Goal: Task Accomplishment & Management: Use online tool/utility

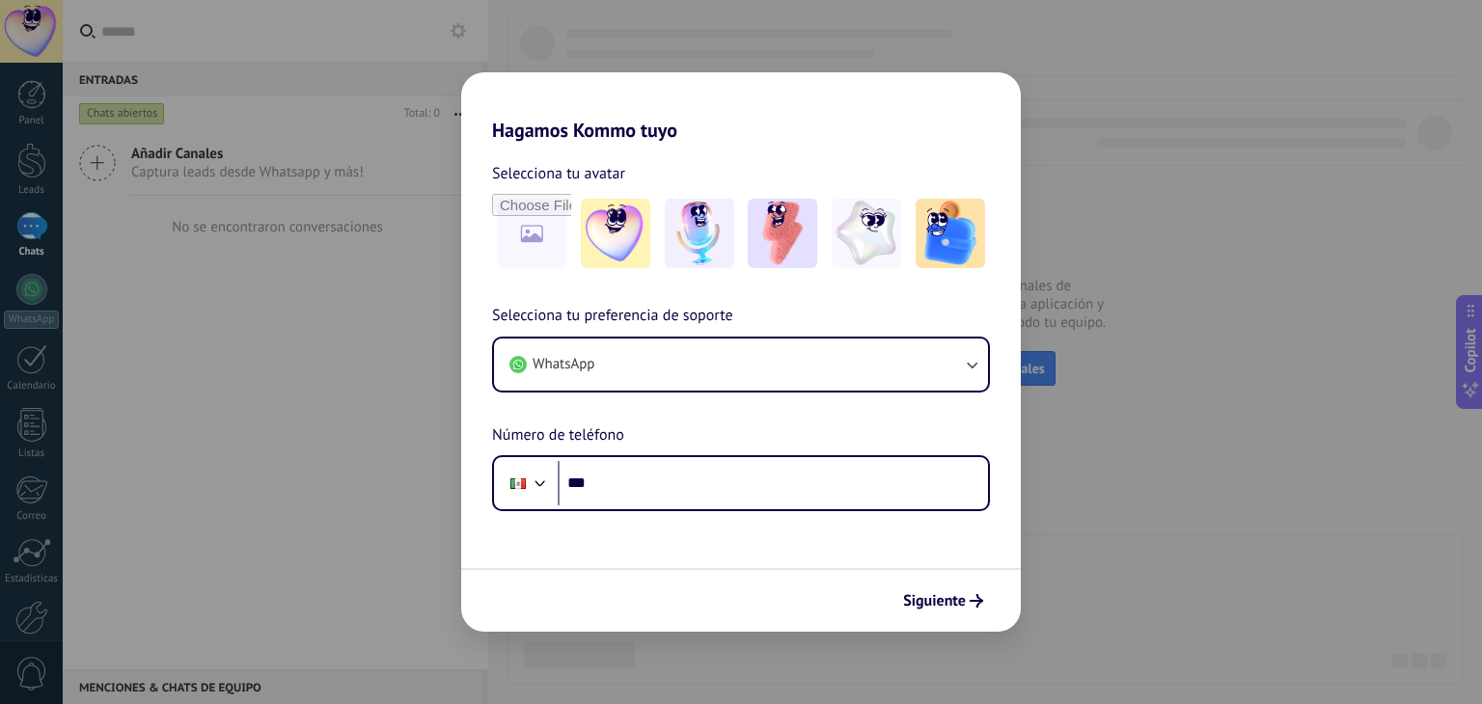
click at [1095, 532] on div "Hagamos Kommo tuyo Selecciona tu avatar Selecciona tu preferencia de soporte Wh…" at bounding box center [741, 352] width 1482 height 704
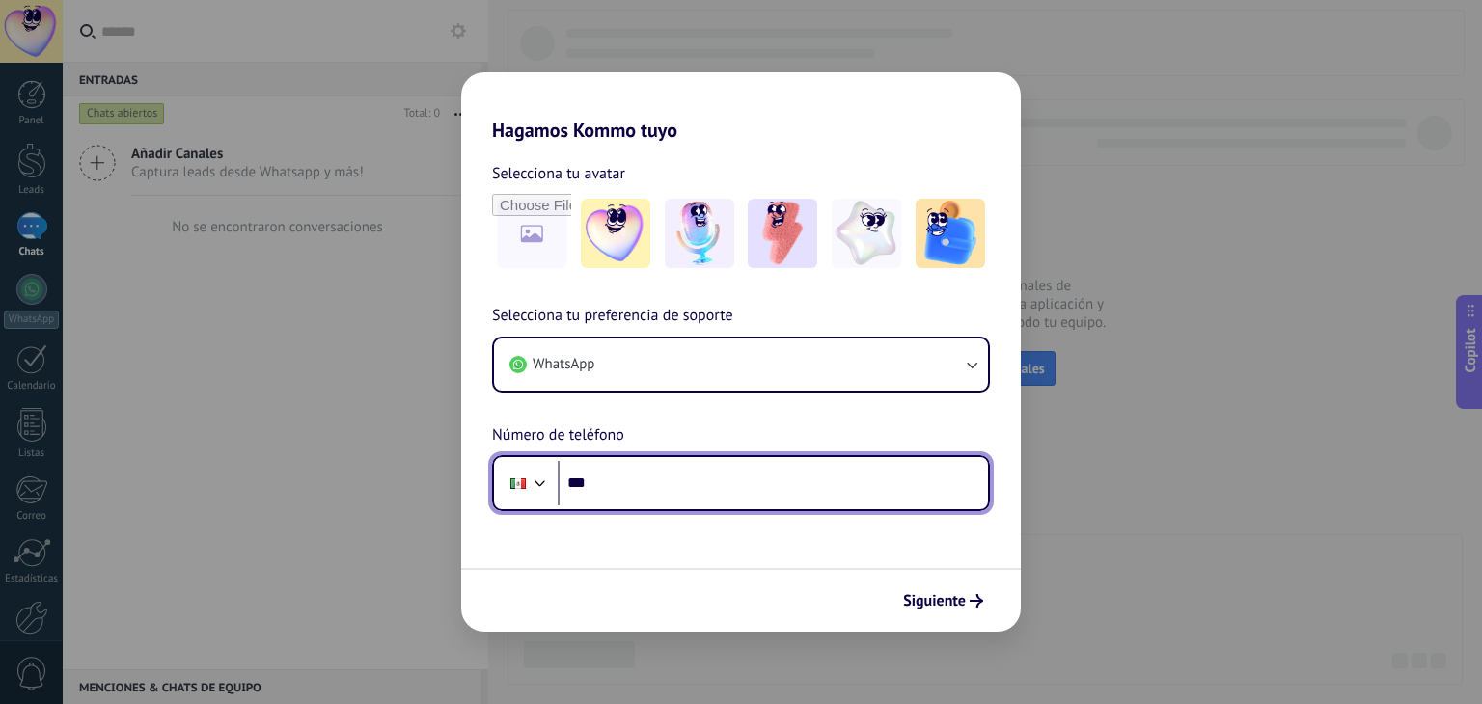
click at [629, 491] on input "***" at bounding box center [773, 483] width 430 height 44
type input "**********"
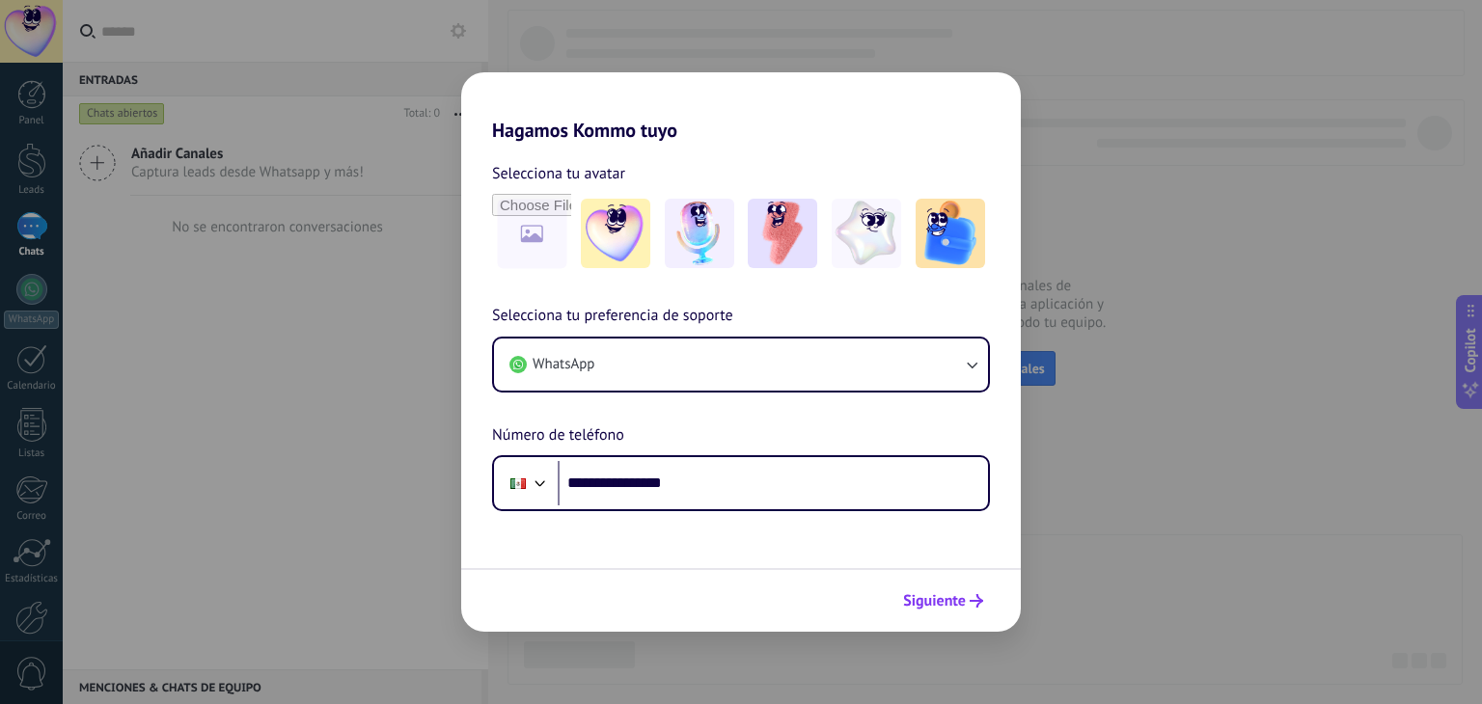
click at [942, 602] on span "Siguiente" at bounding box center [934, 601] width 63 height 14
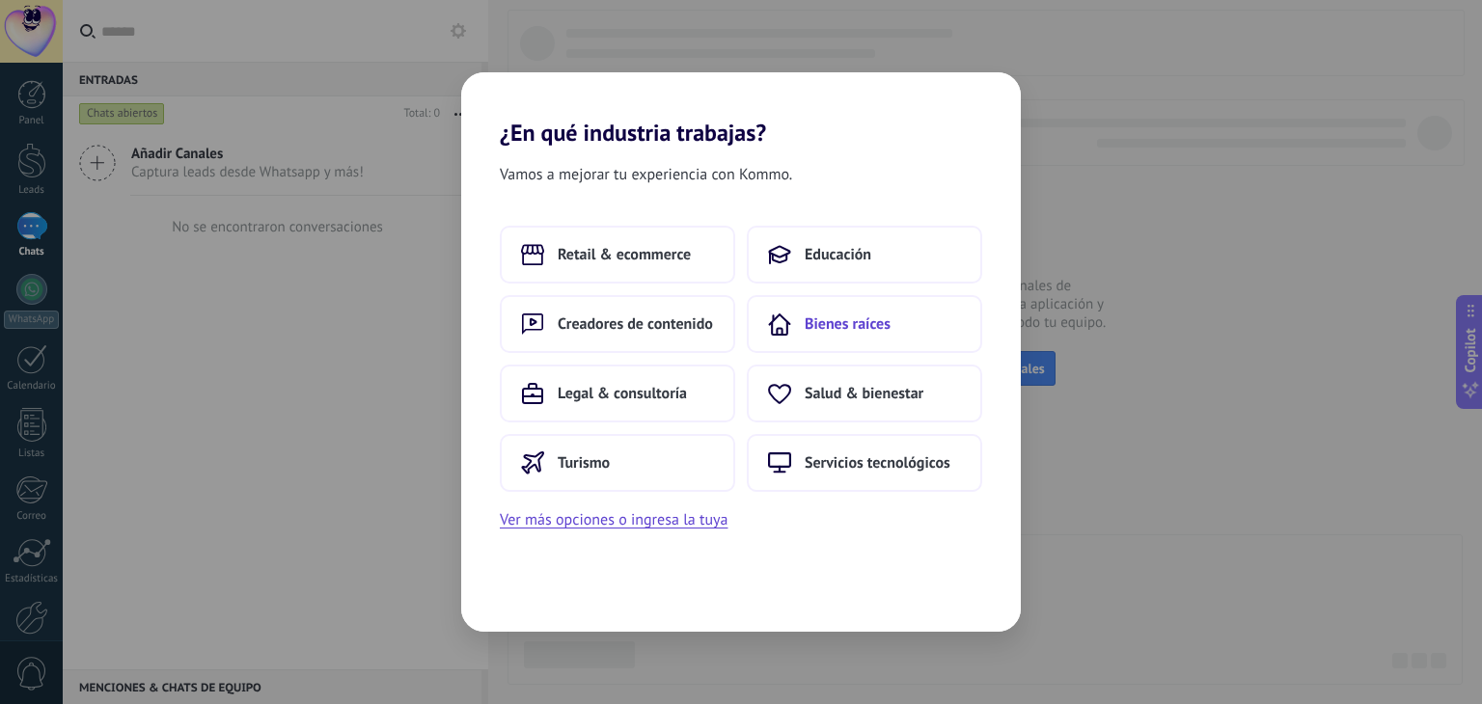
click at [860, 340] on button "Bienes raíces" at bounding box center [864, 324] width 235 height 58
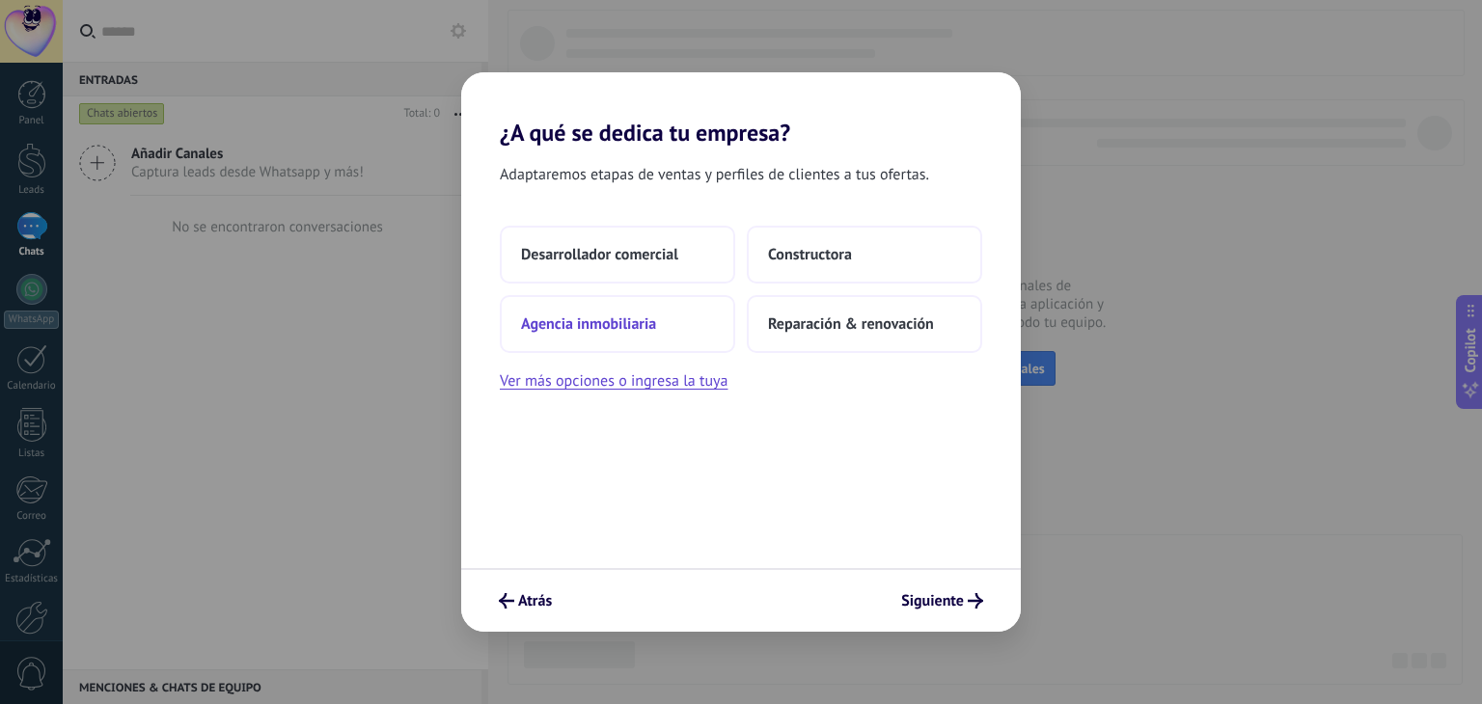
click at [653, 325] on span "Agencia inmobiliaria" at bounding box center [588, 324] width 135 height 19
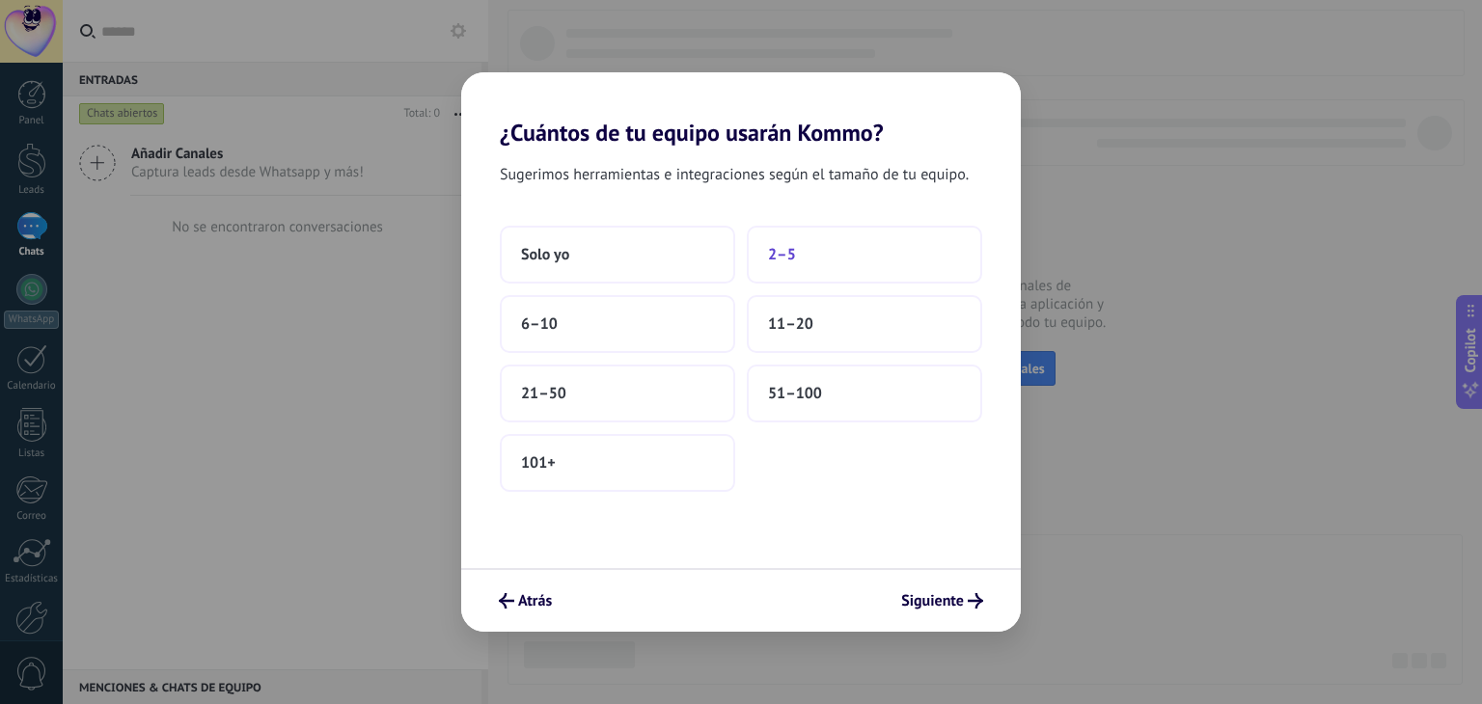
click at [791, 250] on span "2–5" at bounding box center [782, 254] width 28 height 19
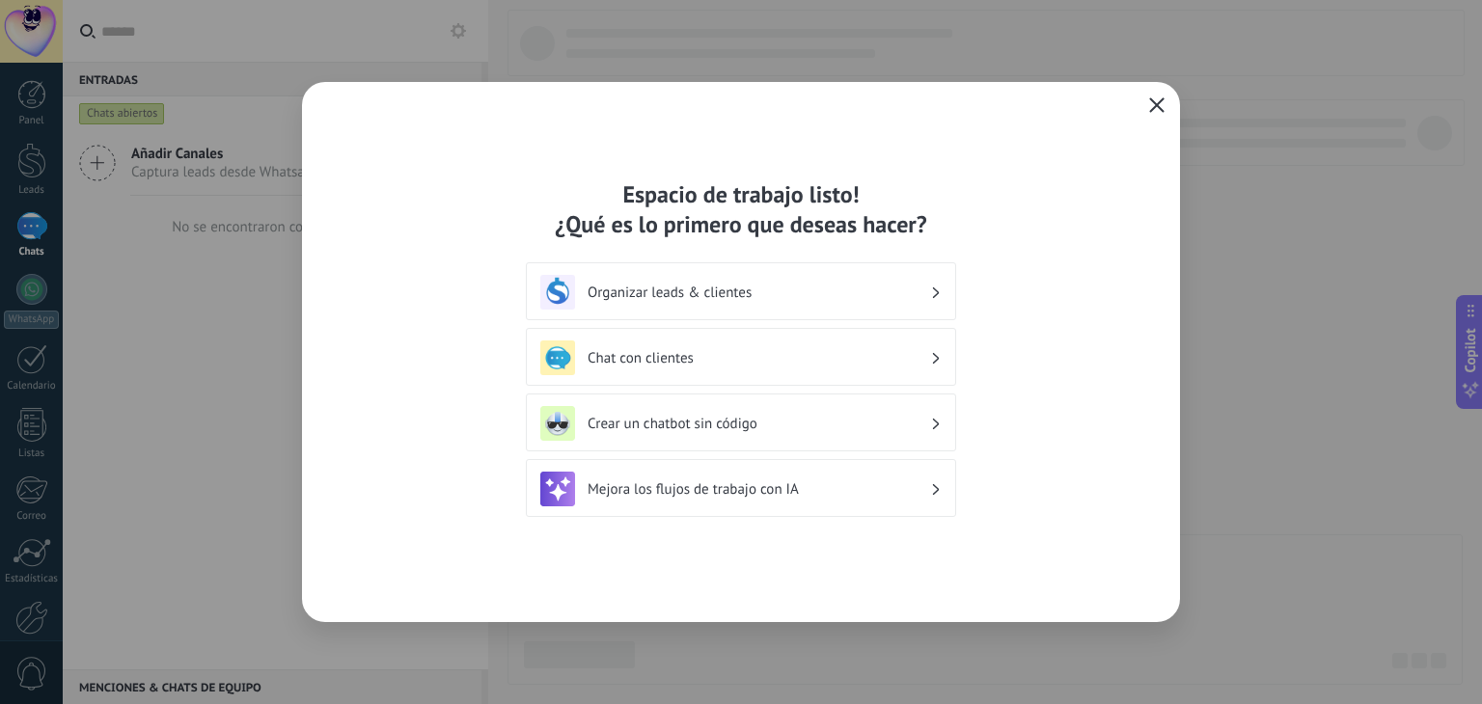
click at [1154, 105] on icon "button" at bounding box center [1156, 104] width 15 height 15
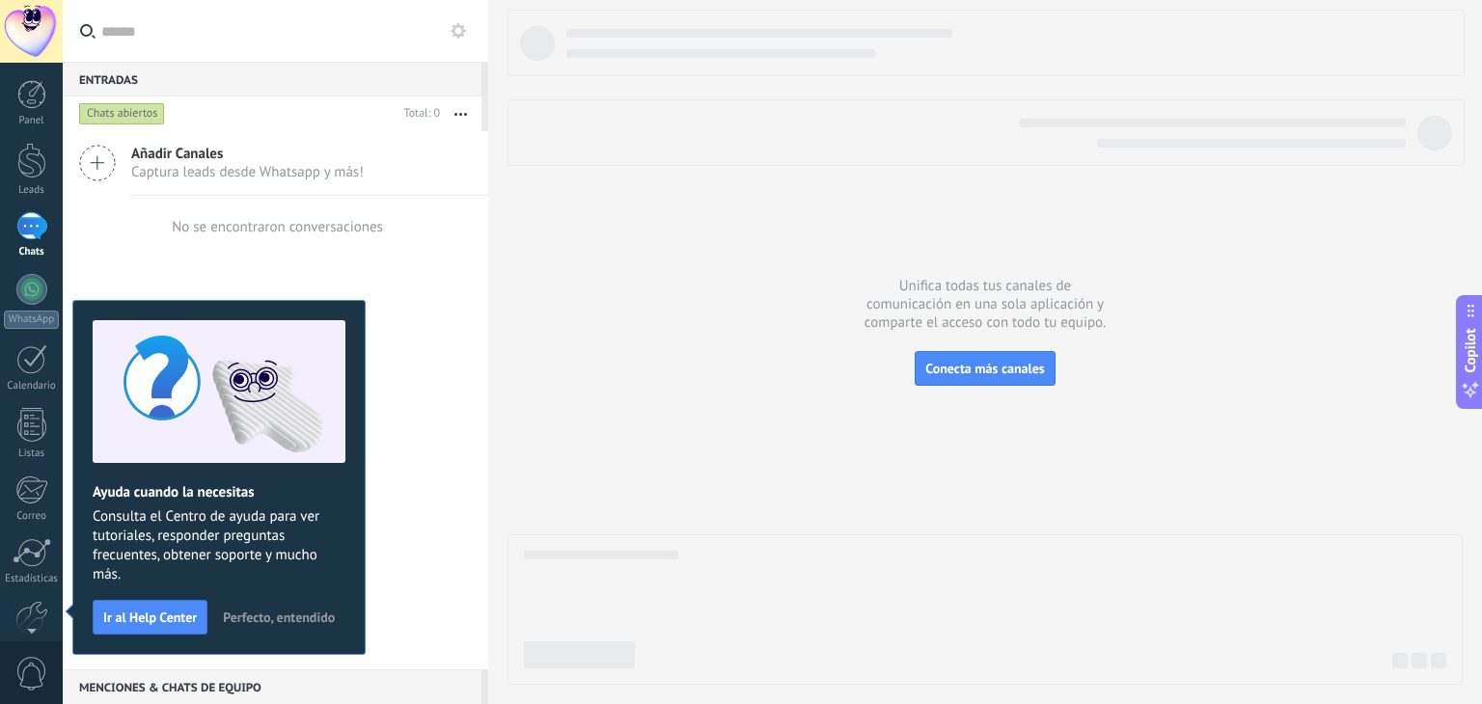
click at [296, 616] on span "Perfecto, entendido" at bounding box center [279, 618] width 112 height 14
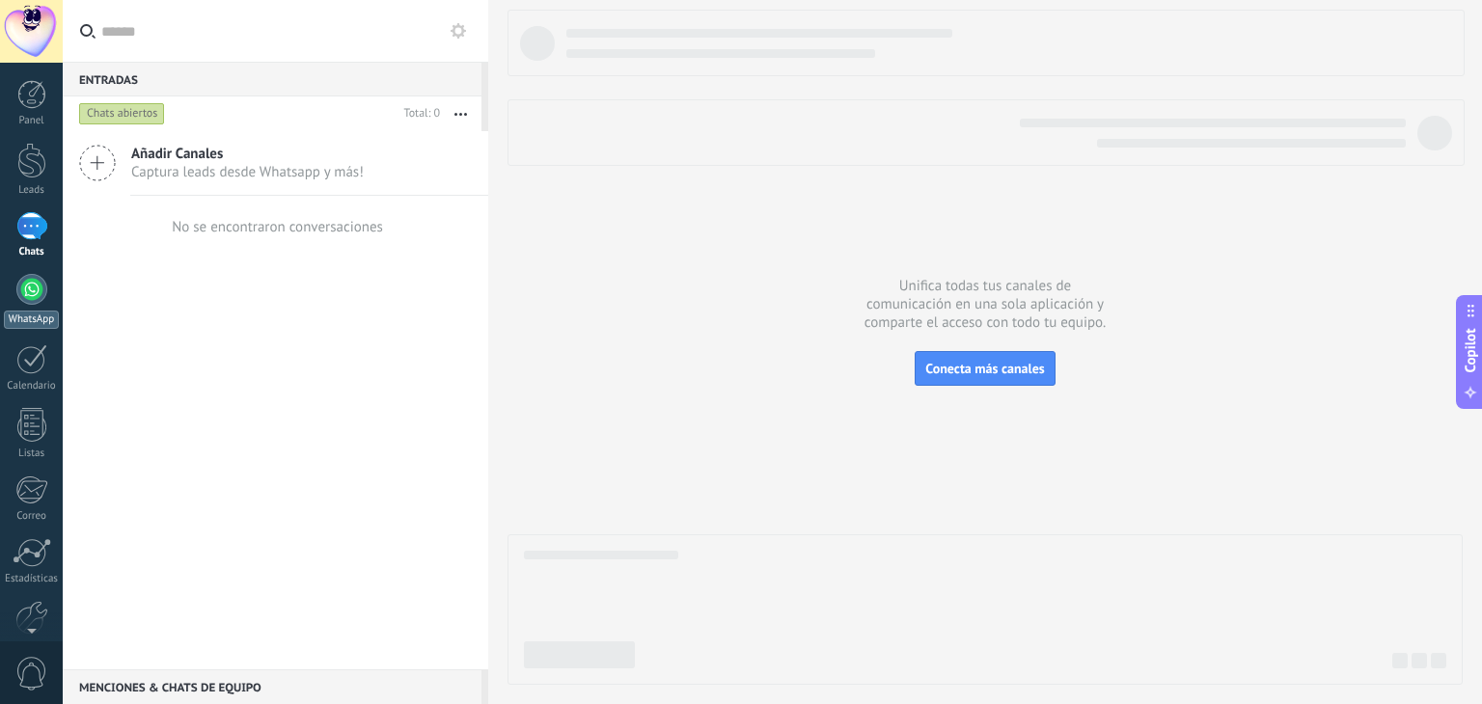
click at [23, 288] on div at bounding box center [31, 289] width 31 height 31
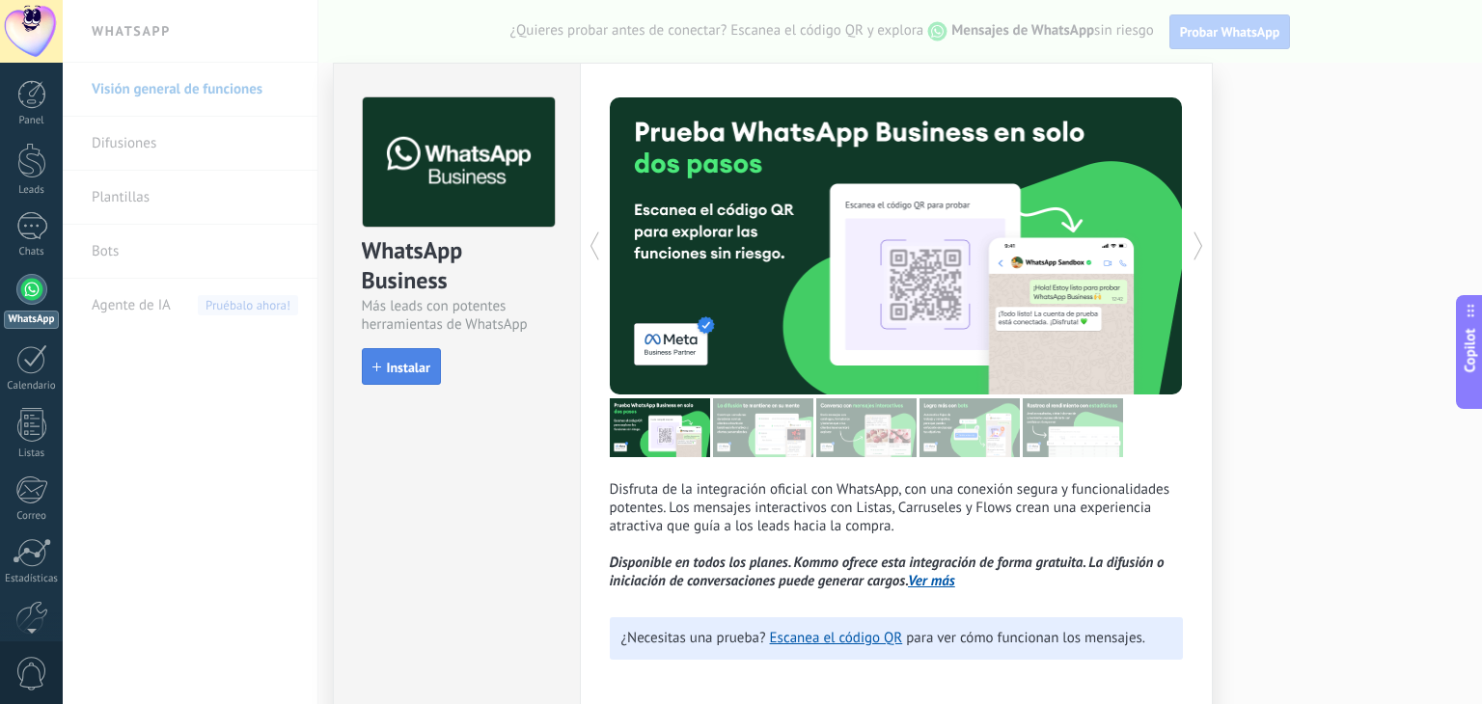
click at [407, 363] on span "Instalar" at bounding box center [408, 368] width 43 height 14
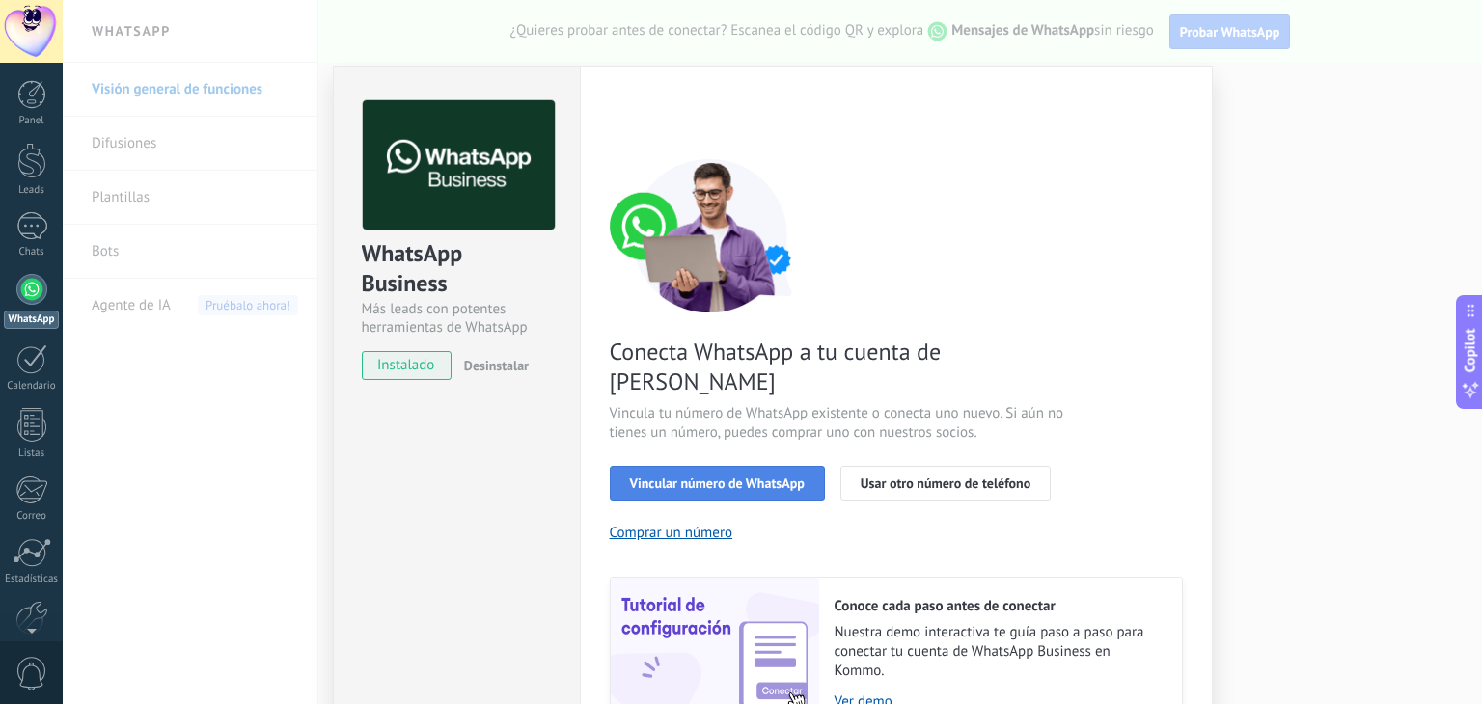
click at [726, 477] on span "Vincular número de WhatsApp" at bounding box center [717, 484] width 175 height 14
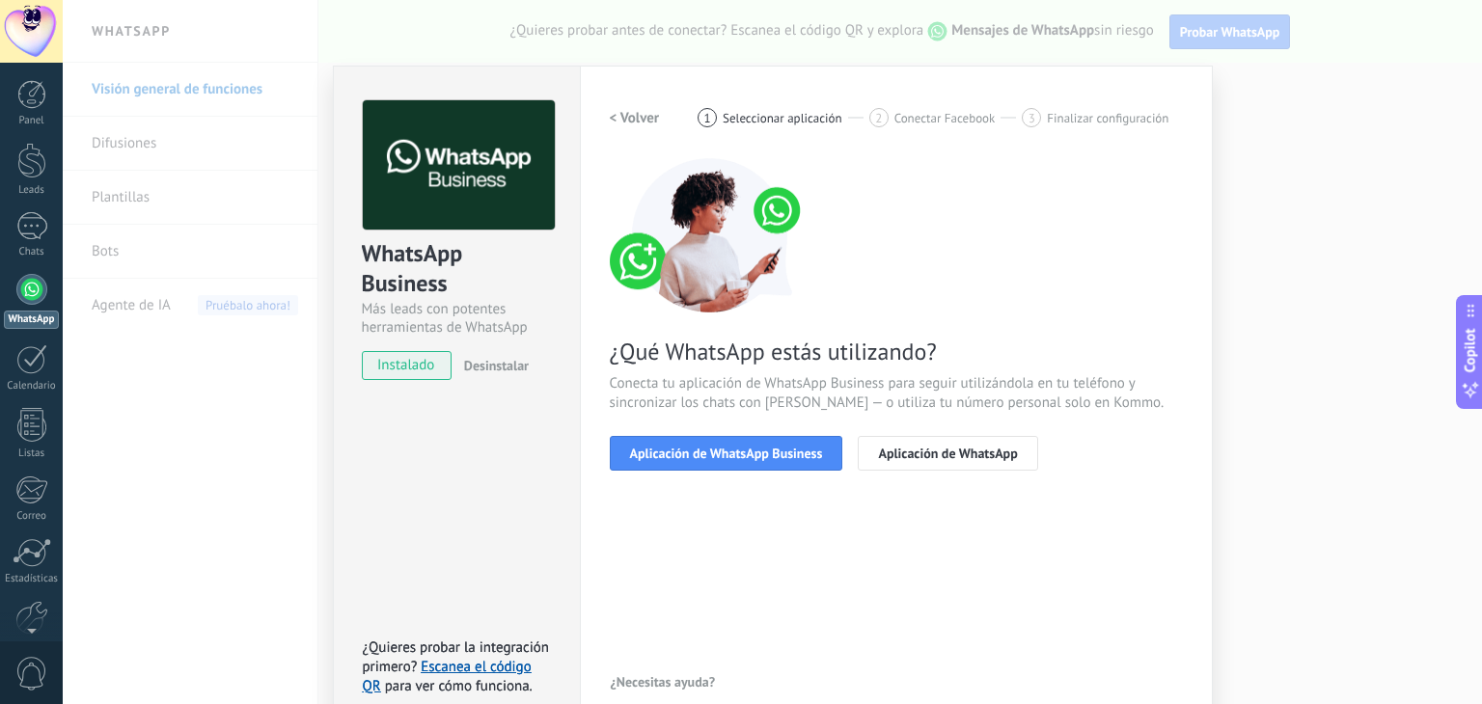
click at [726, 458] on span "Aplicación de WhatsApp Business" at bounding box center [726, 454] width 193 height 14
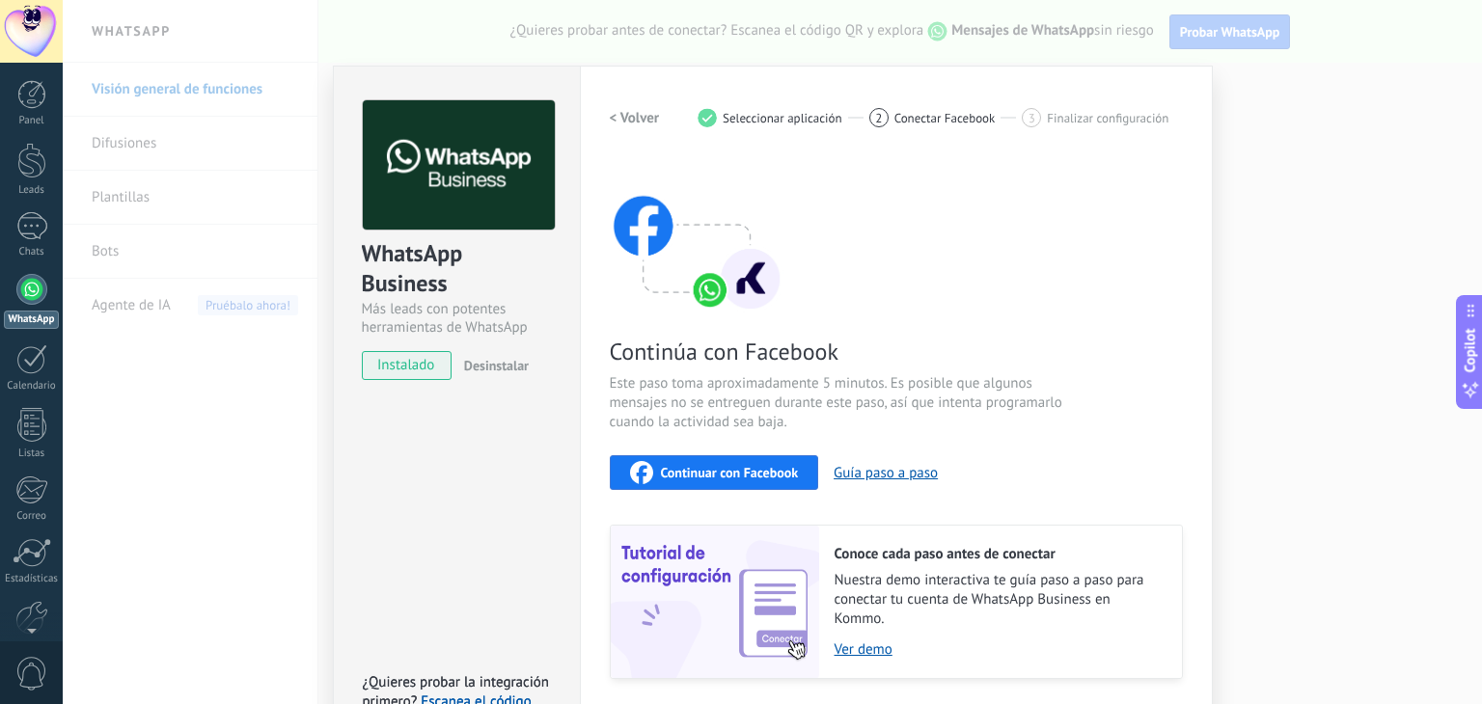
click at [726, 466] on span "Continuar con Facebook" at bounding box center [730, 473] width 138 height 14
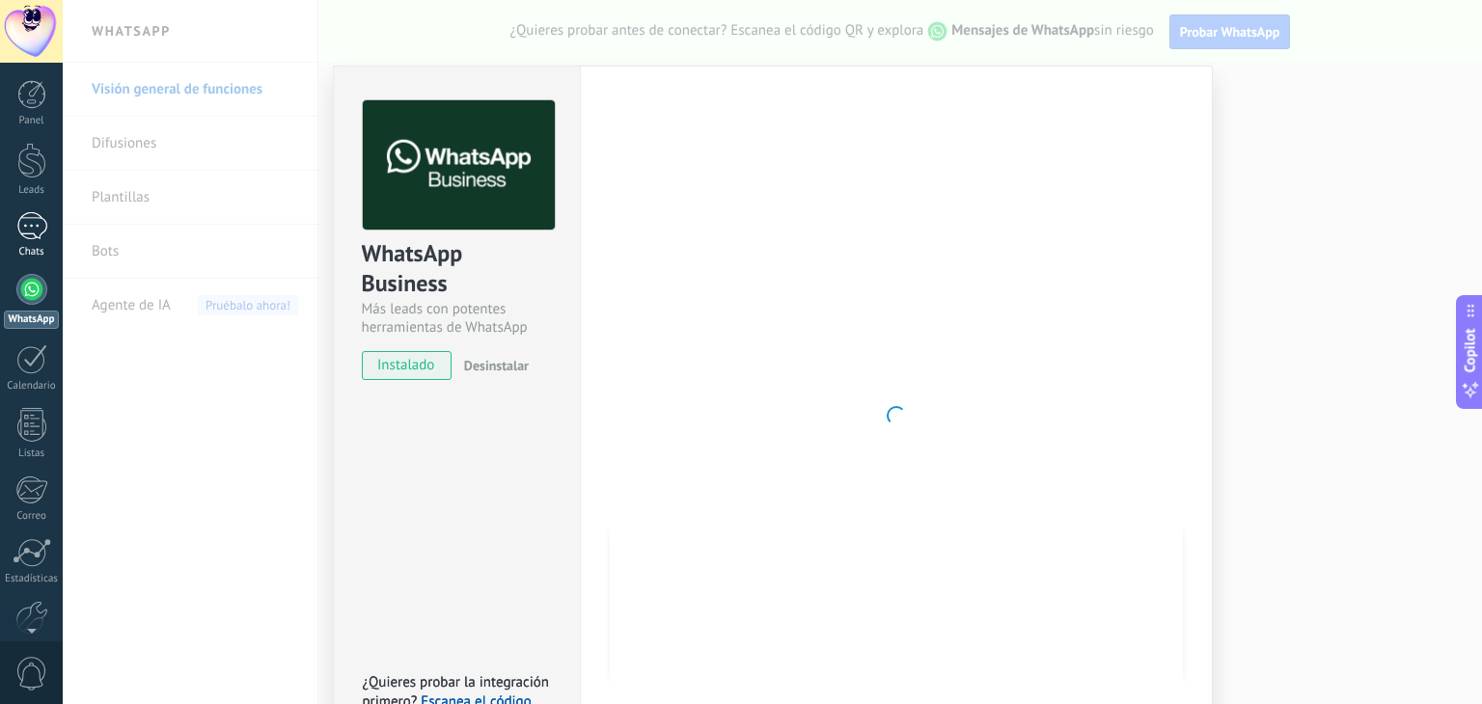
click at [24, 232] on div at bounding box center [31, 226] width 31 height 28
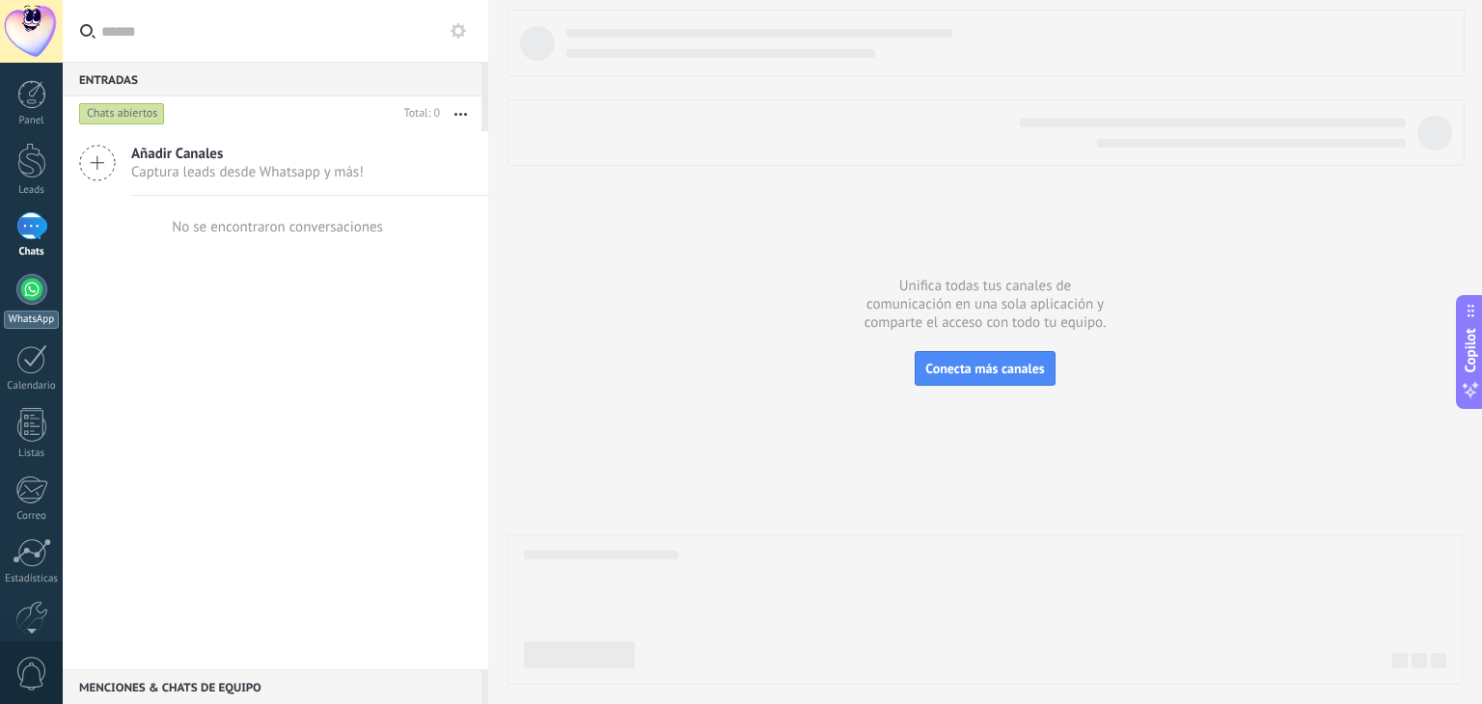
click at [26, 289] on div at bounding box center [31, 289] width 31 height 31
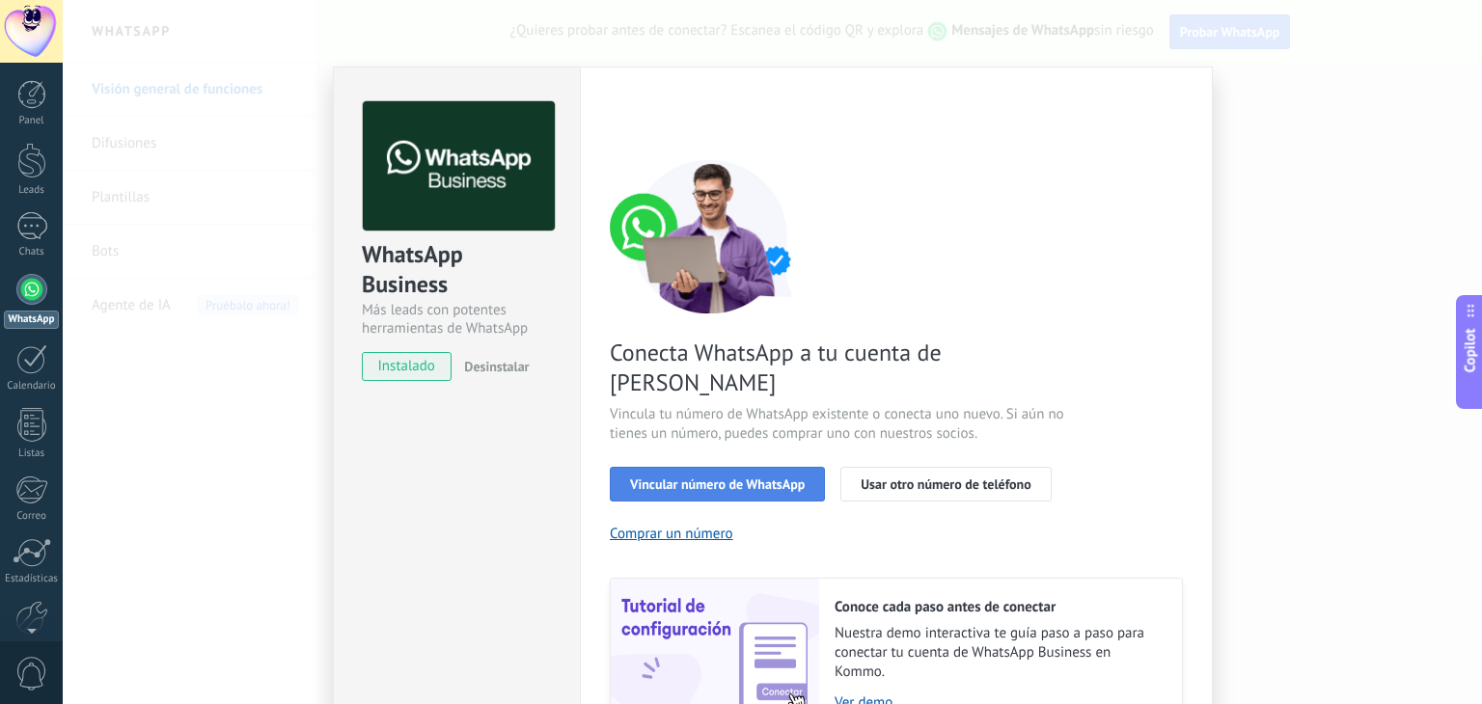
click at [732, 478] on span "Vincular número de WhatsApp" at bounding box center [717, 485] width 175 height 14
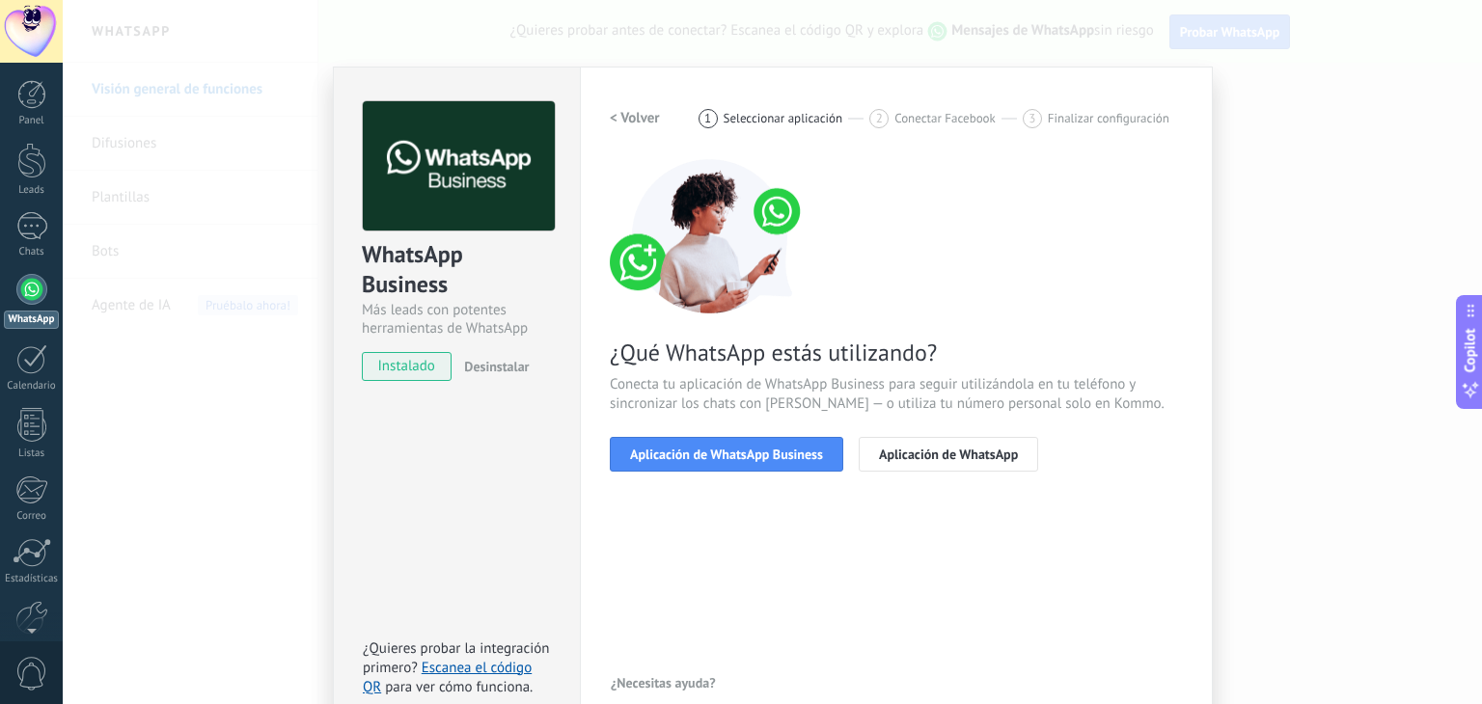
click at [732, 459] on span "Aplicación de WhatsApp Business" at bounding box center [726, 455] width 193 height 14
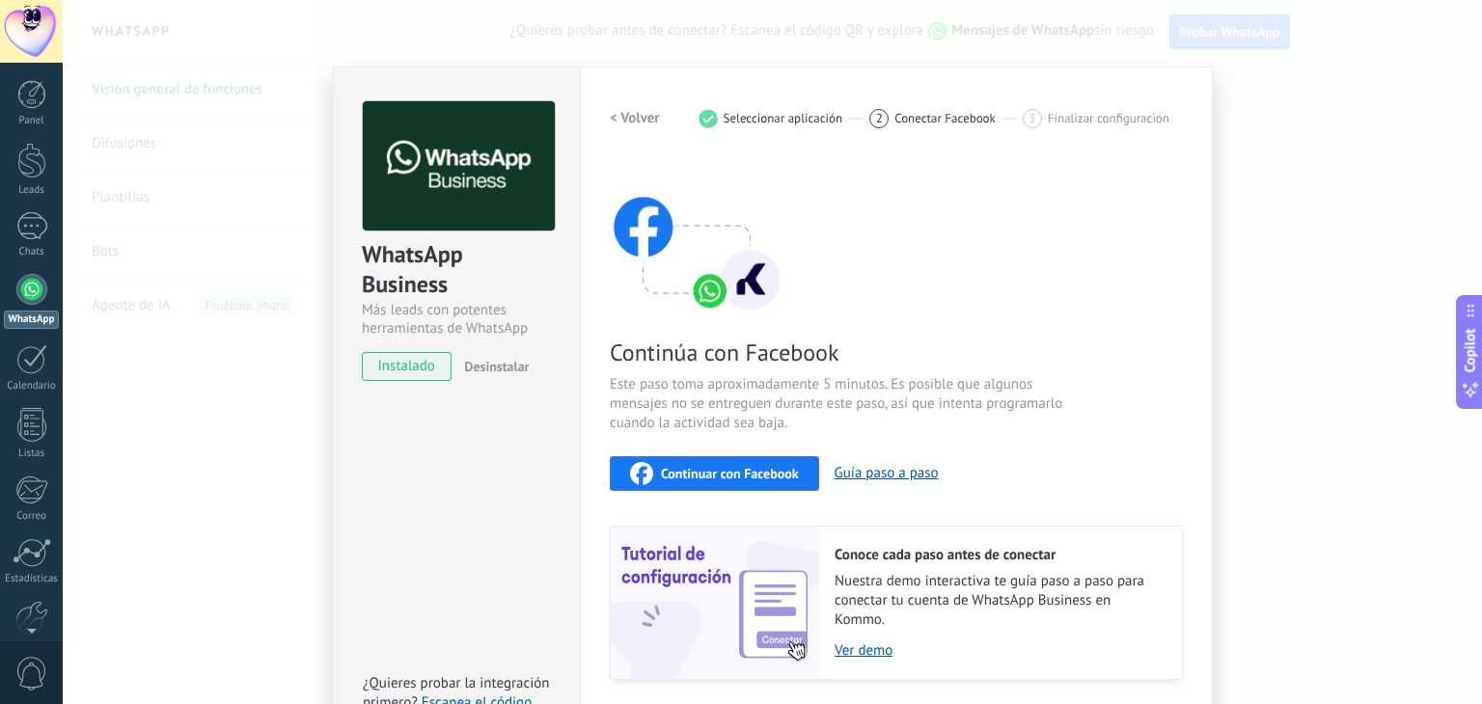
click at [732, 475] on span "Continuar con Facebook" at bounding box center [730, 474] width 138 height 14
click at [39, 232] on div at bounding box center [31, 226] width 31 height 28
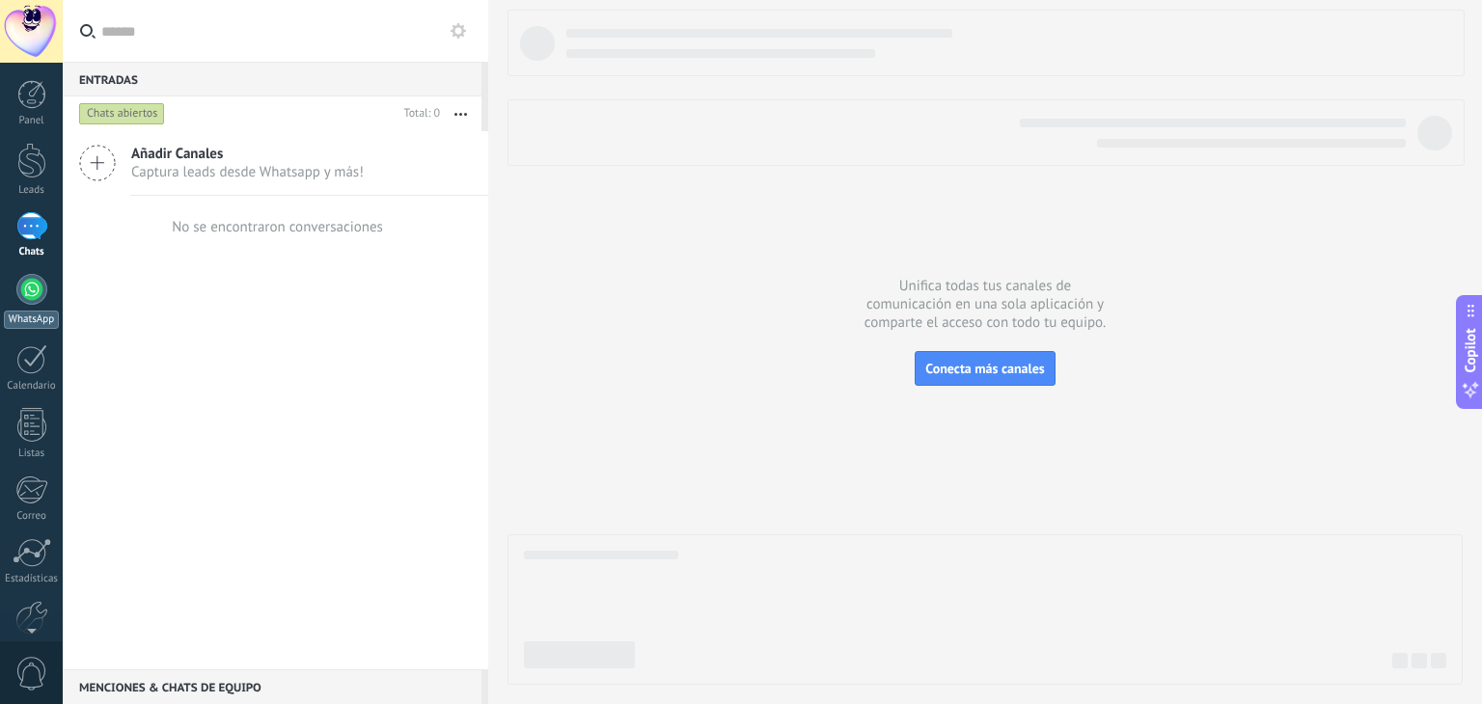
click at [31, 306] on link "WhatsApp" at bounding box center [31, 301] width 63 height 55
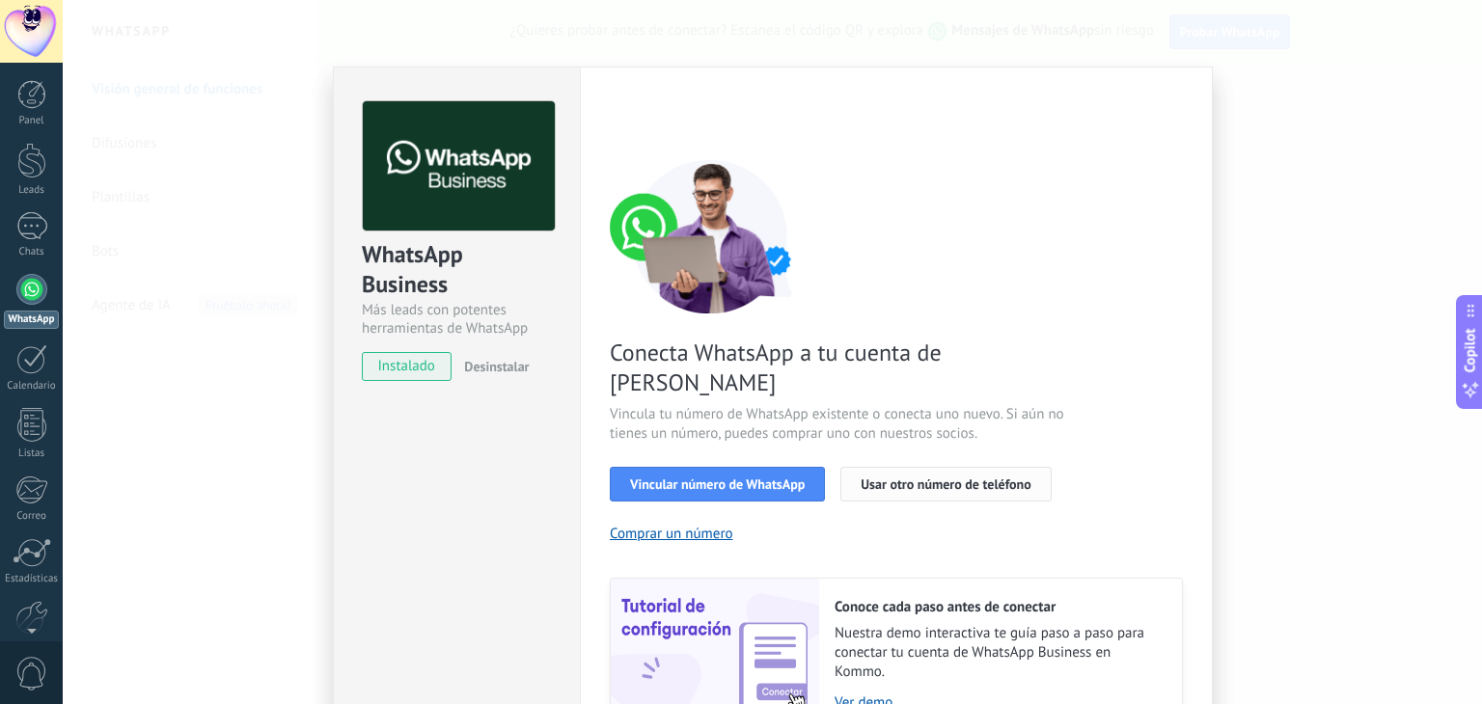
click at [930, 478] on span "Usar otro número de teléfono" at bounding box center [946, 485] width 170 height 14
click at [41, 94] on div at bounding box center [31, 94] width 29 height 29
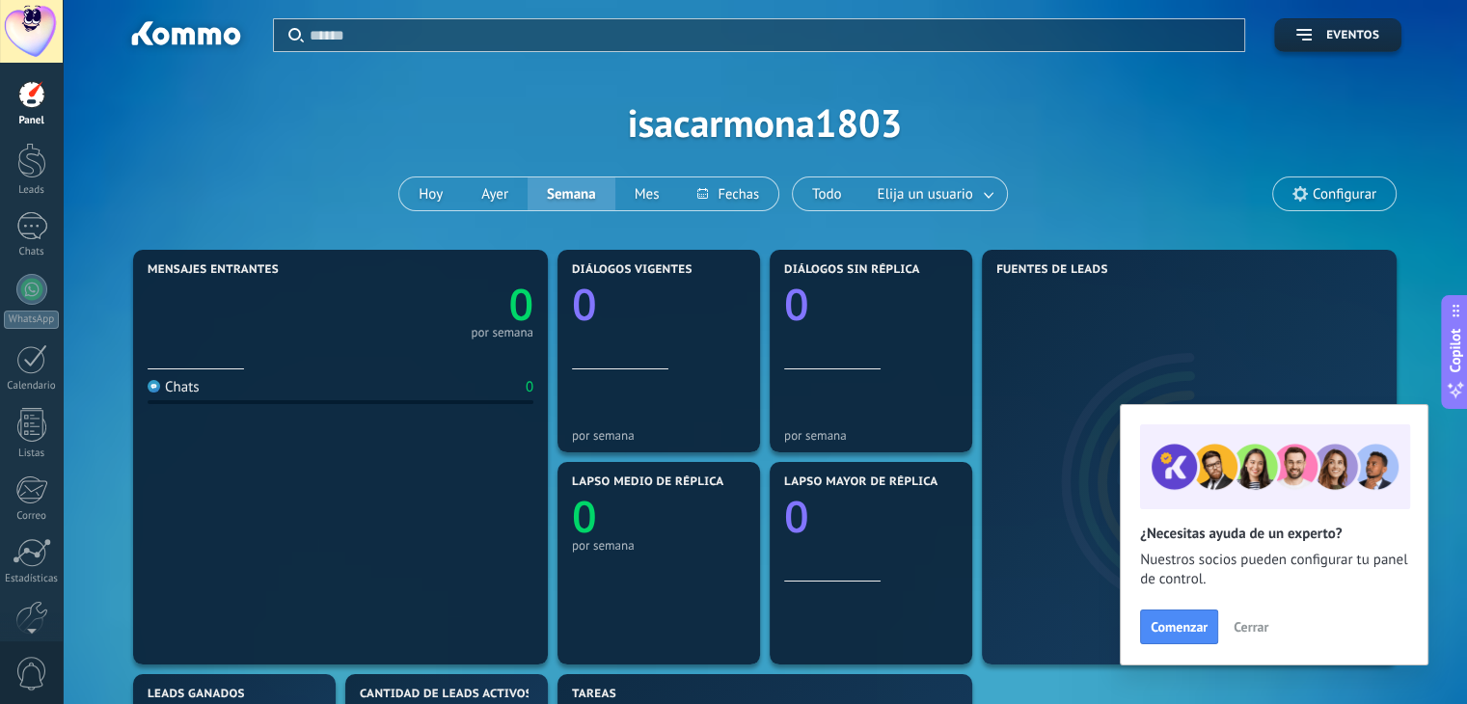
click at [41, 94] on div at bounding box center [31, 94] width 29 height 29
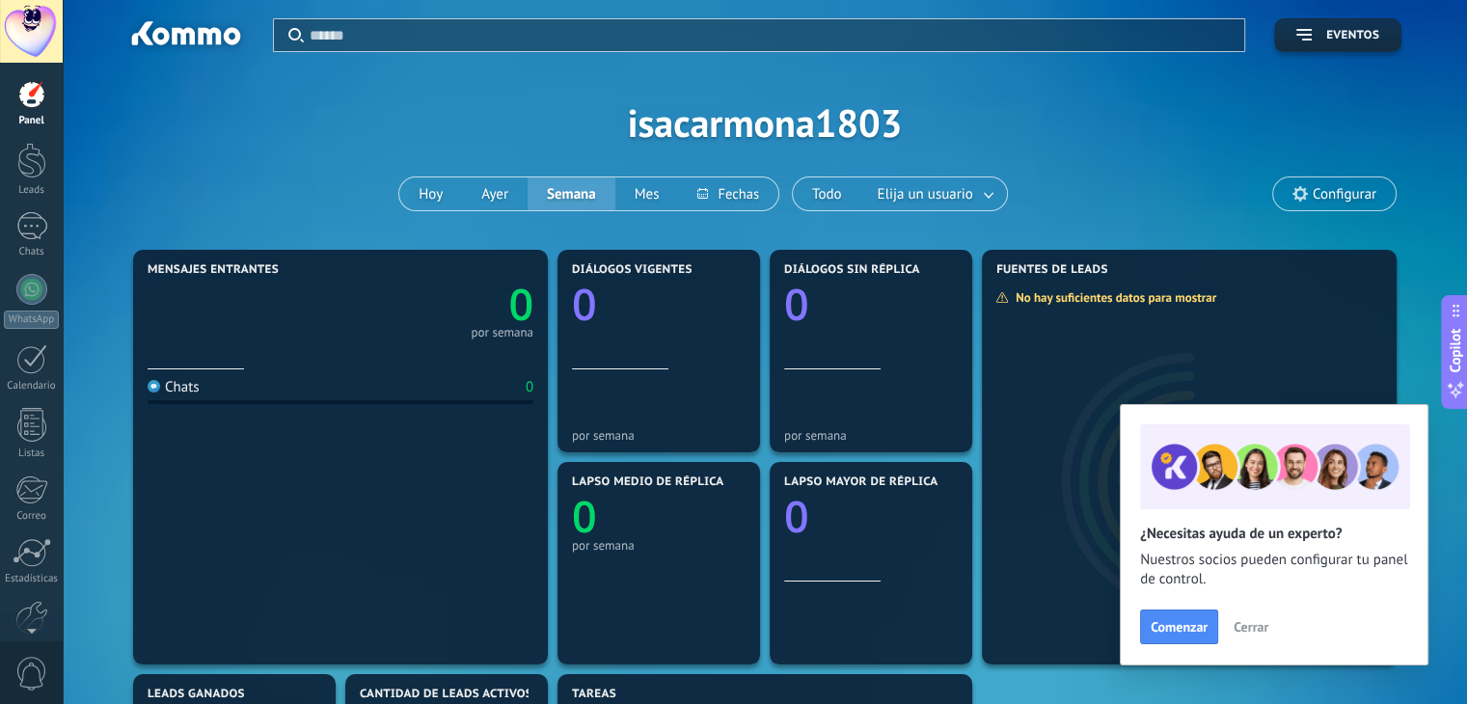
click at [23, 15] on div at bounding box center [31, 31] width 63 height 63
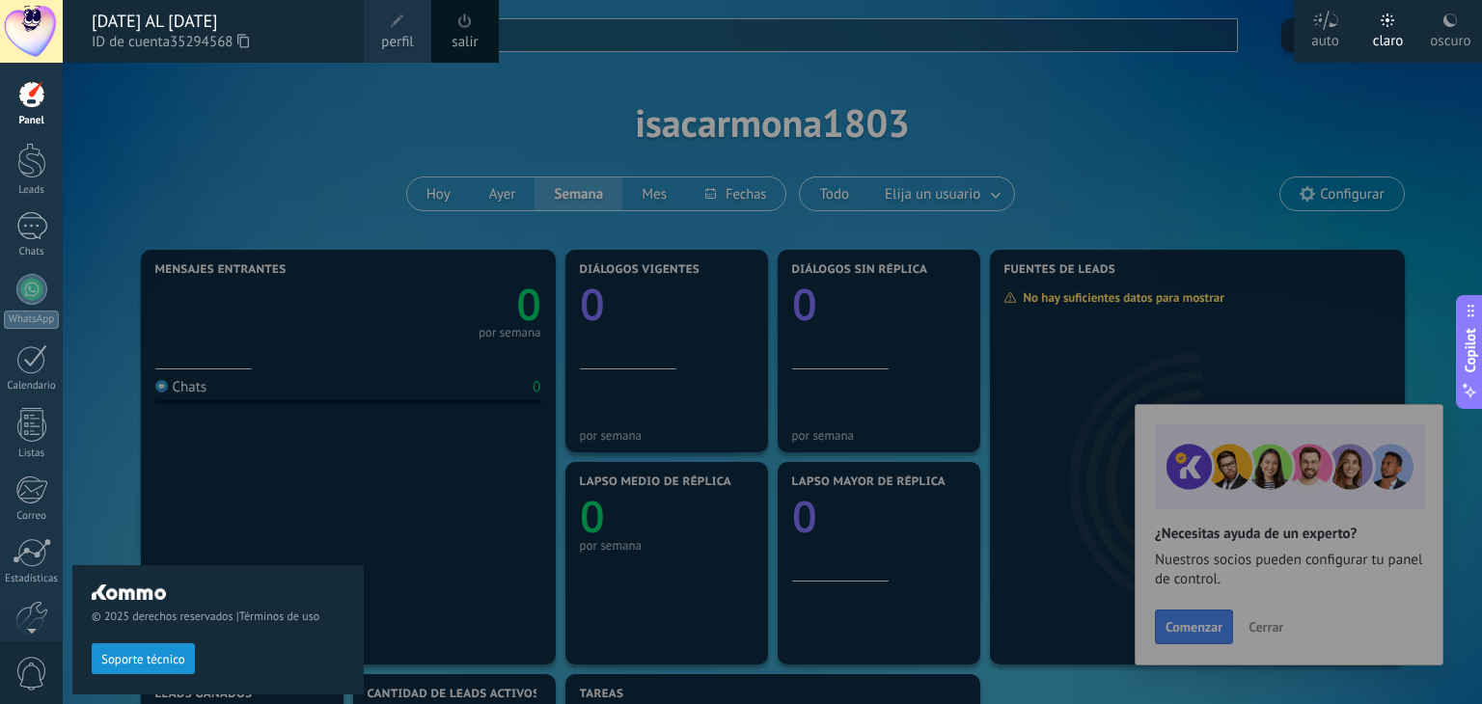
click at [459, 22] on span at bounding box center [465, 21] width 14 height 14
